Goal: Task Accomplishment & Management: Use online tool/utility

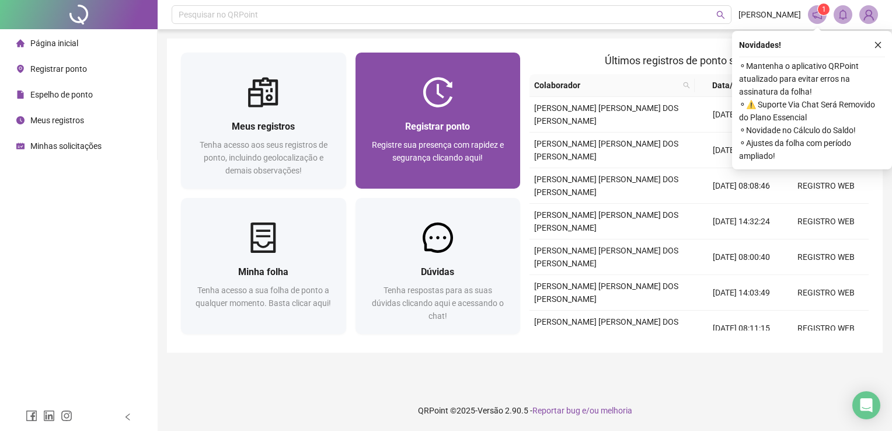
click at [434, 119] on div "Registrar ponto" at bounding box center [437, 126] width 137 height 15
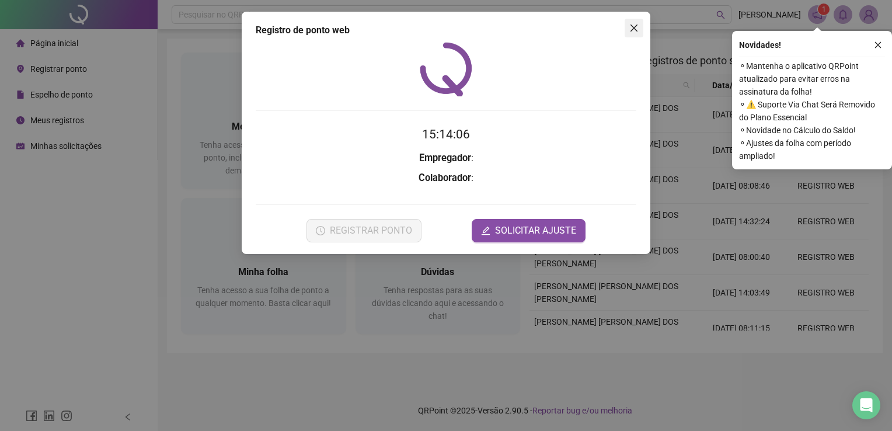
click at [637, 22] on button "Close" at bounding box center [633, 28] width 19 height 19
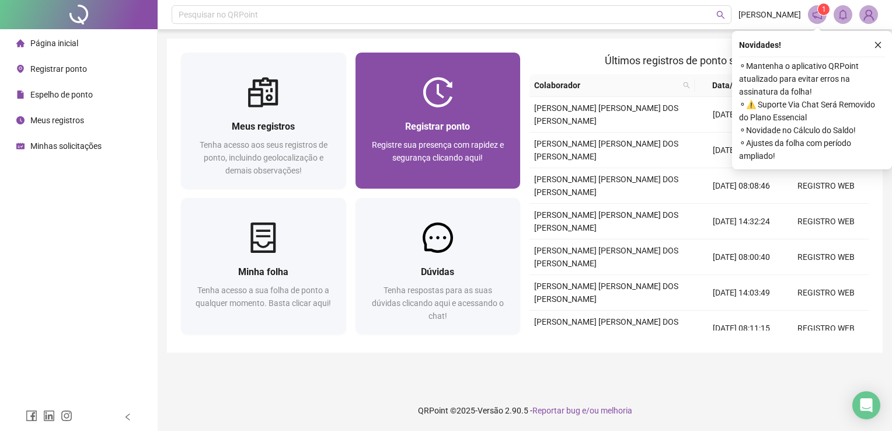
click at [445, 130] on span "Registrar ponto" at bounding box center [437, 126] width 65 height 11
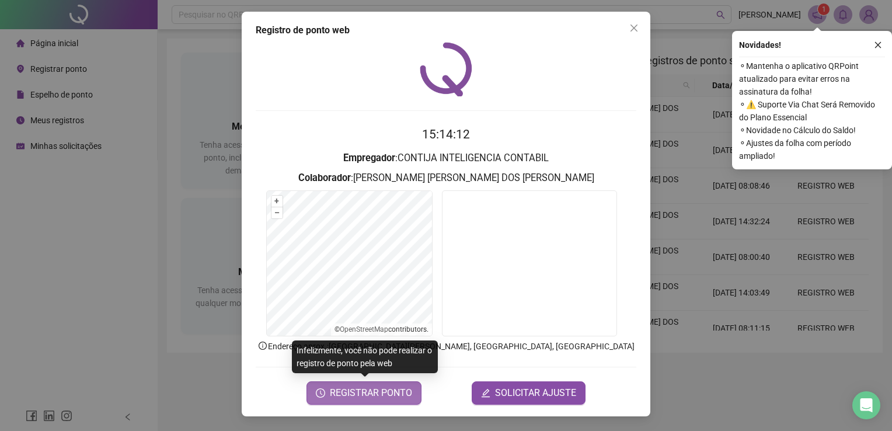
click at [371, 396] on span "REGISTRAR PONTO" at bounding box center [371, 393] width 82 height 14
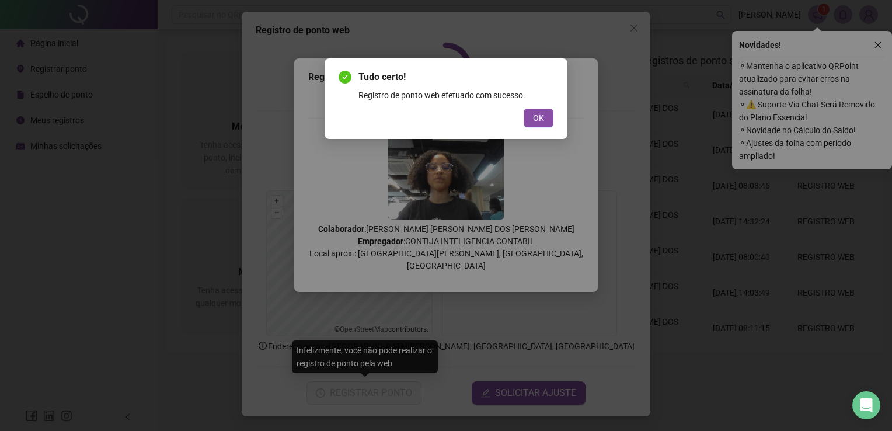
click at [534, 120] on button "OK" at bounding box center [538, 118] width 30 height 19
